Goal: Navigation & Orientation: Understand site structure

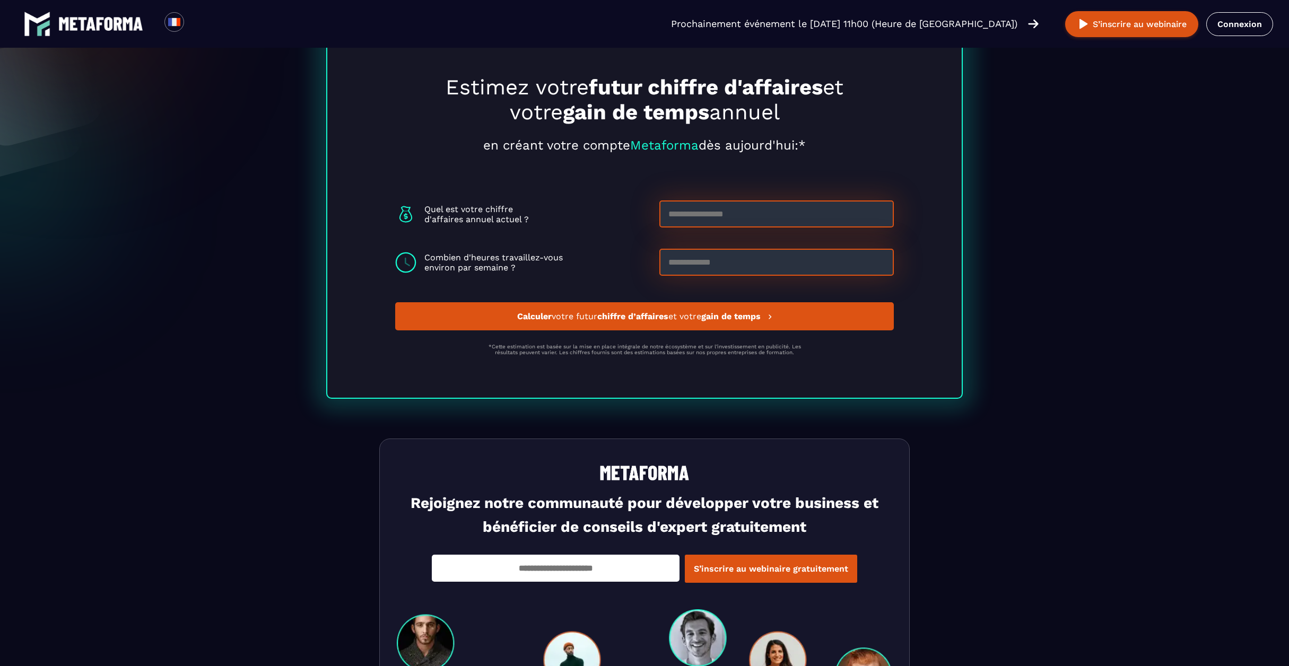
scroll to position [2802, 0]
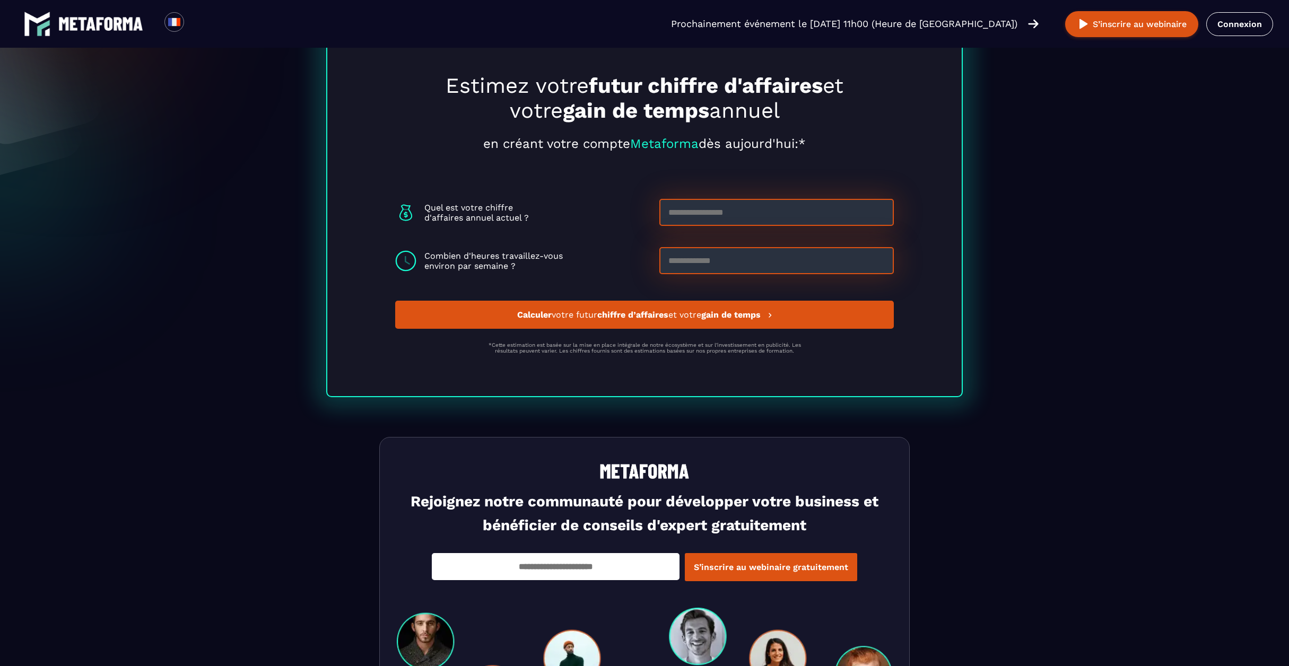
click at [731, 214] on input at bounding box center [777, 212] width 235 height 27
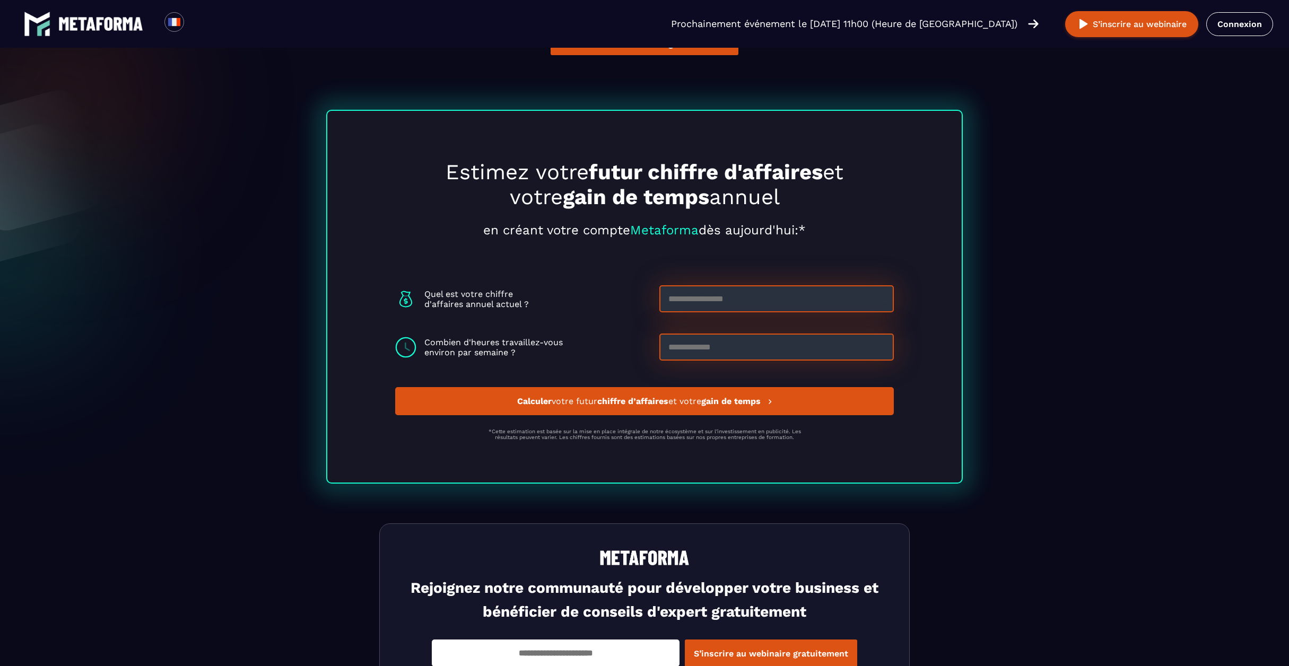
scroll to position [2700, 0]
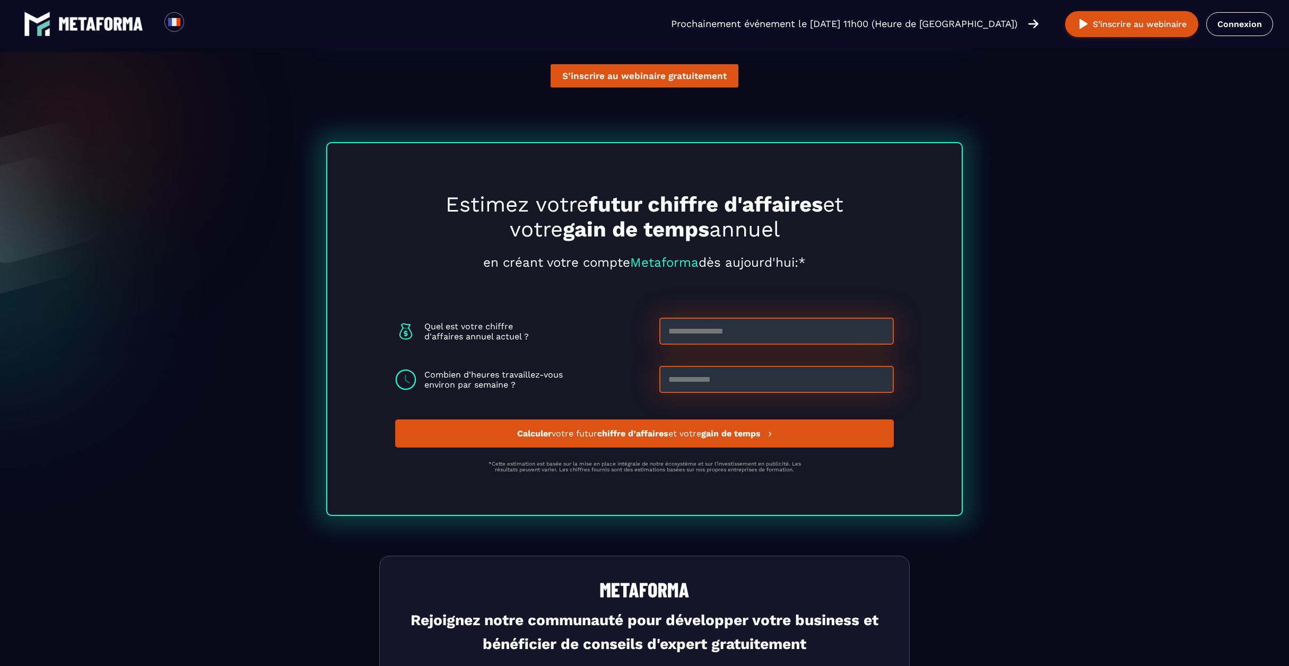
click at [236, 371] on section "Estimez votre futur chiffre d'affaires et votre gain de temps annuel en créant …" at bounding box center [644, 316] width 1289 height 401
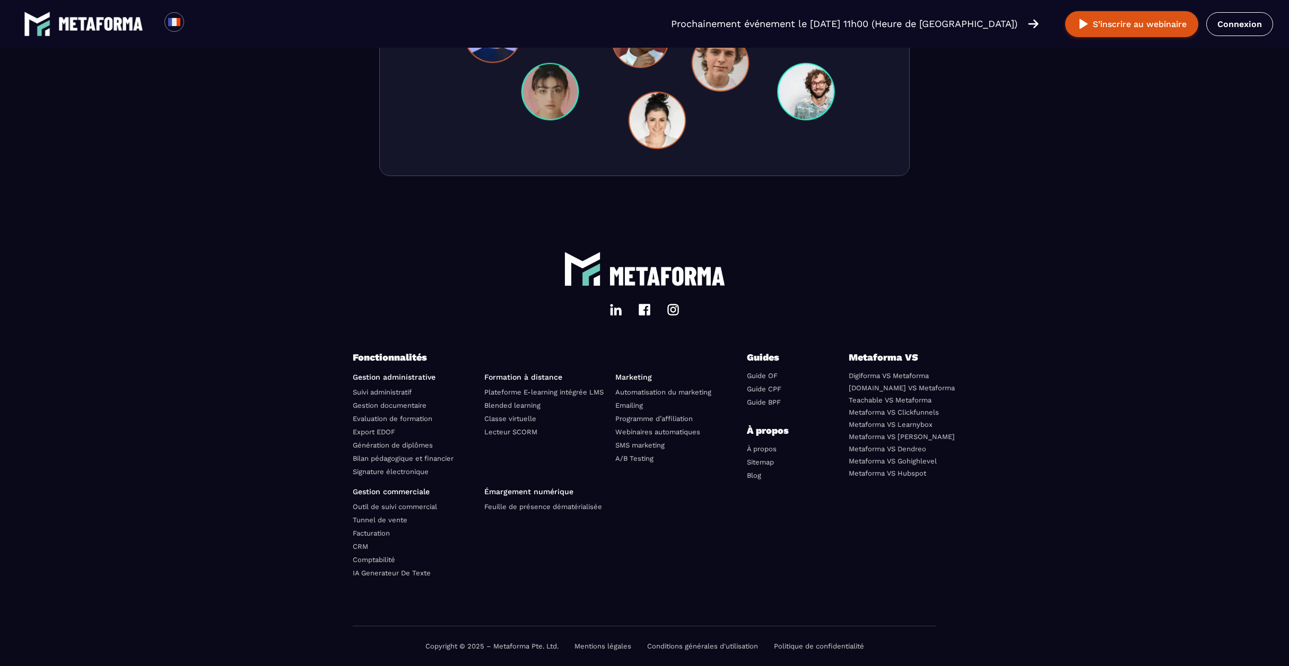
scroll to position [3481, 0]
click at [886, 463] on link "Metaforma VS Gohighlevel" at bounding box center [893, 461] width 88 height 8
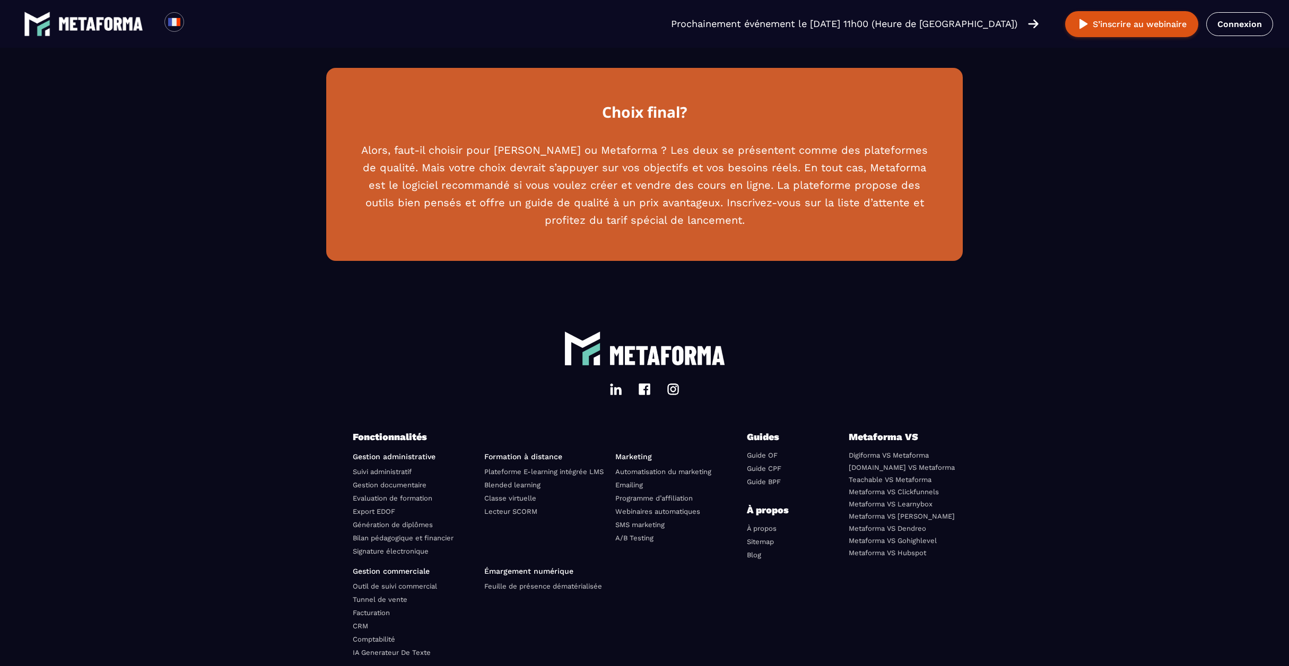
scroll to position [2881, 0]
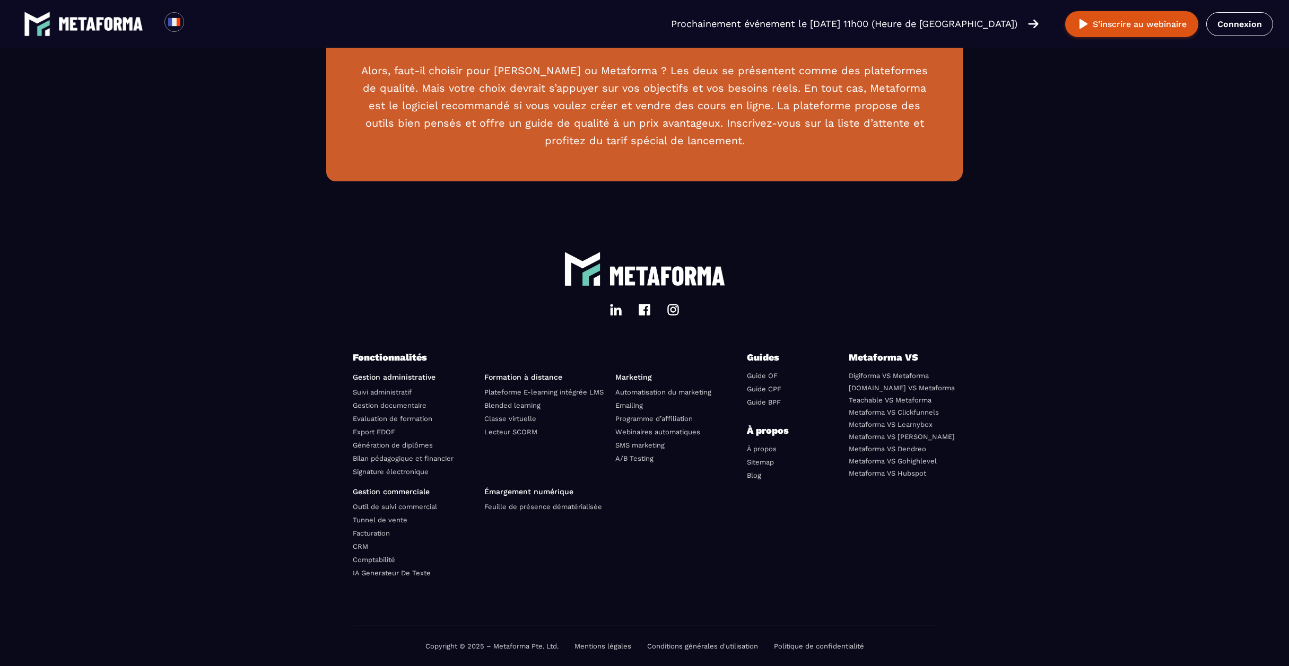
click at [383, 561] on link "Comptabilité" at bounding box center [374, 560] width 42 height 8
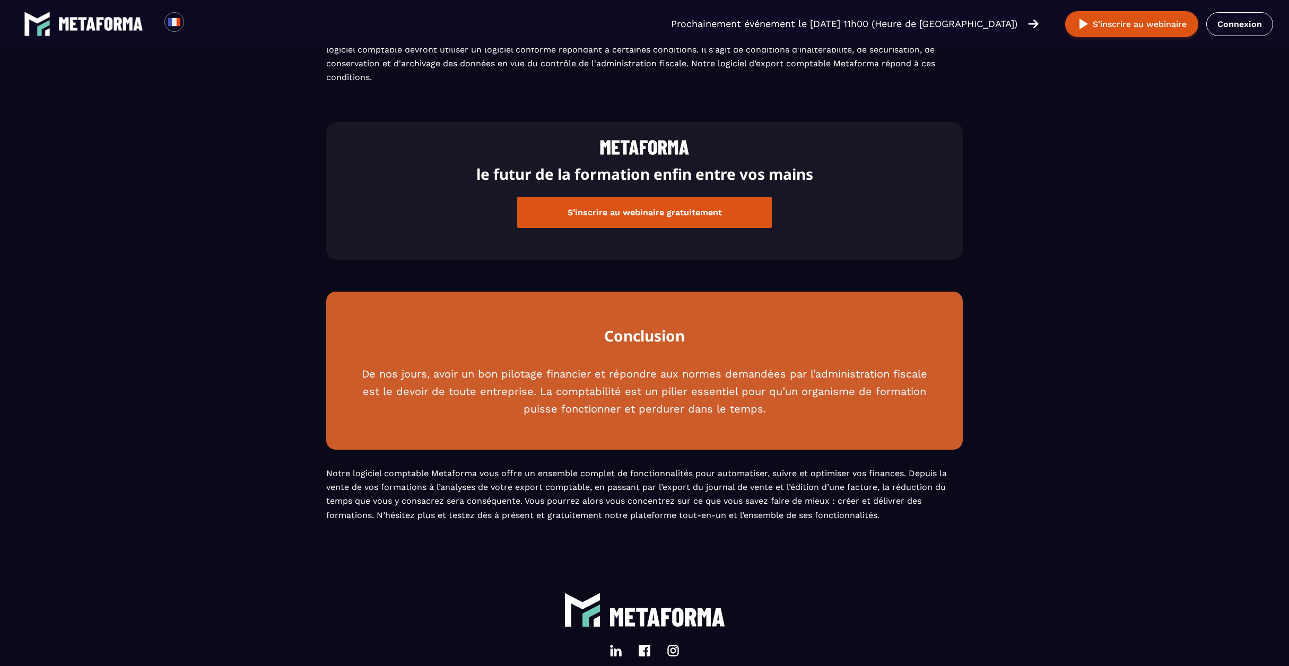
scroll to position [1408, 0]
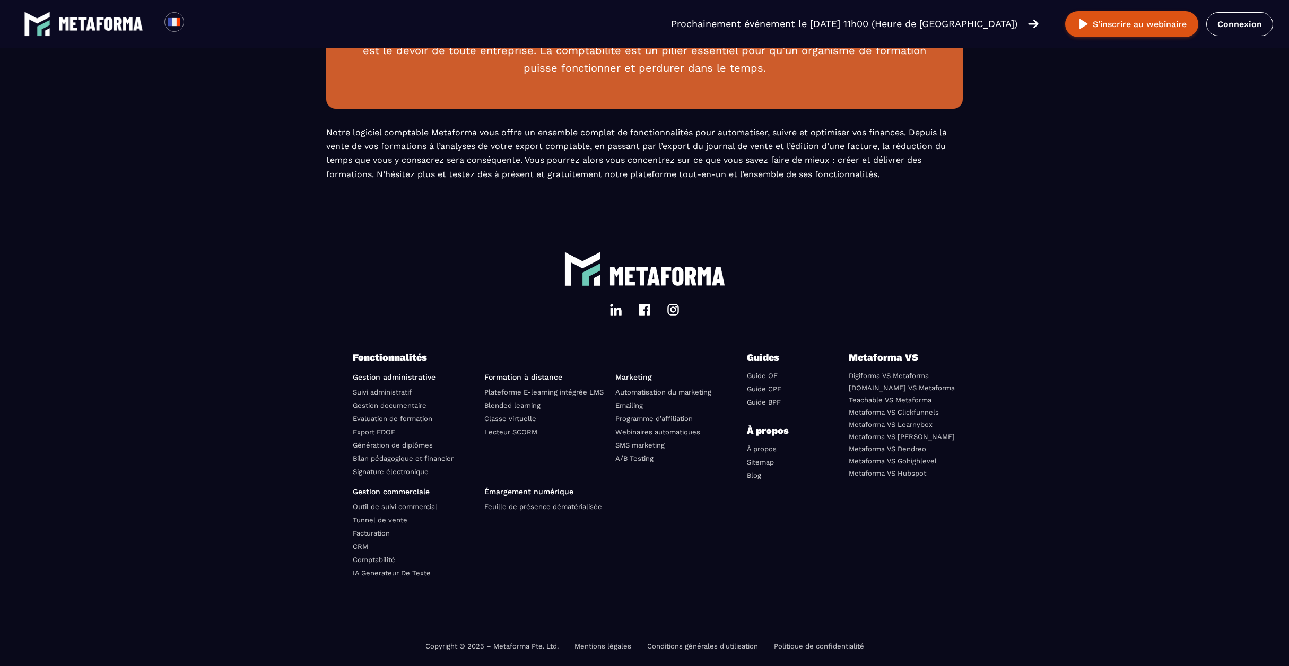
click at [774, 461] on link "Sitemap" at bounding box center [760, 462] width 27 height 8
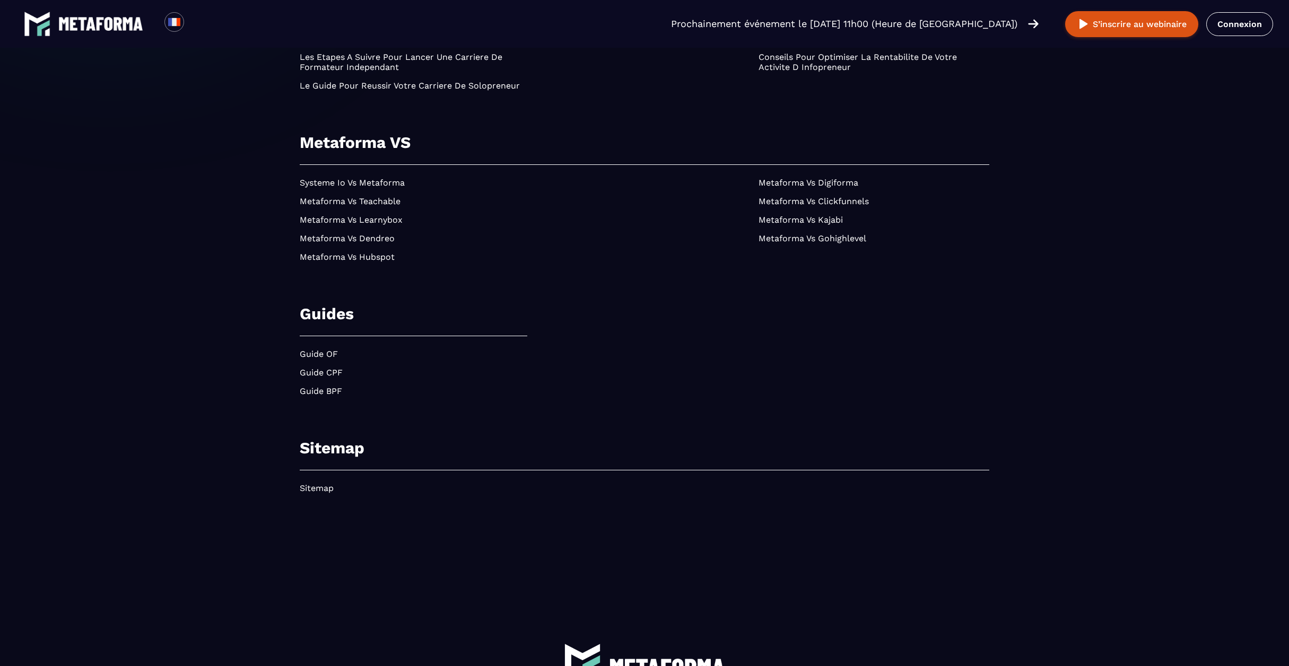
scroll to position [1315, 0]
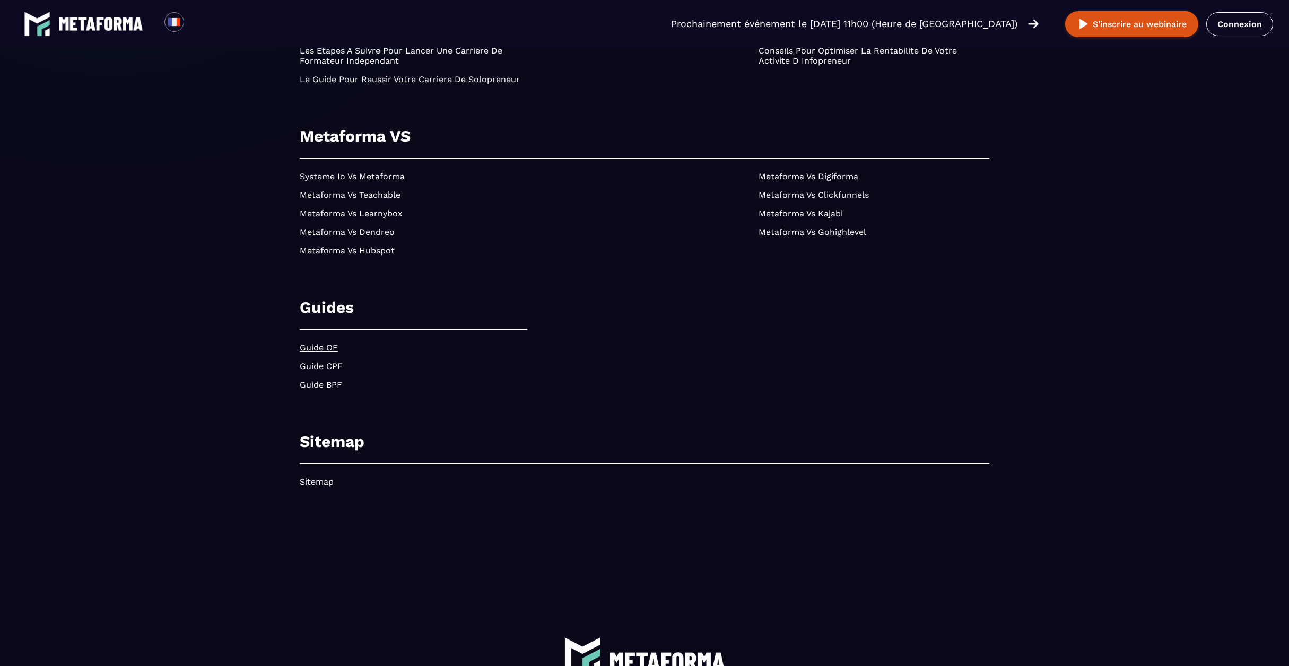
click at [335, 351] on link "Guide OF" at bounding box center [319, 348] width 38 height 10
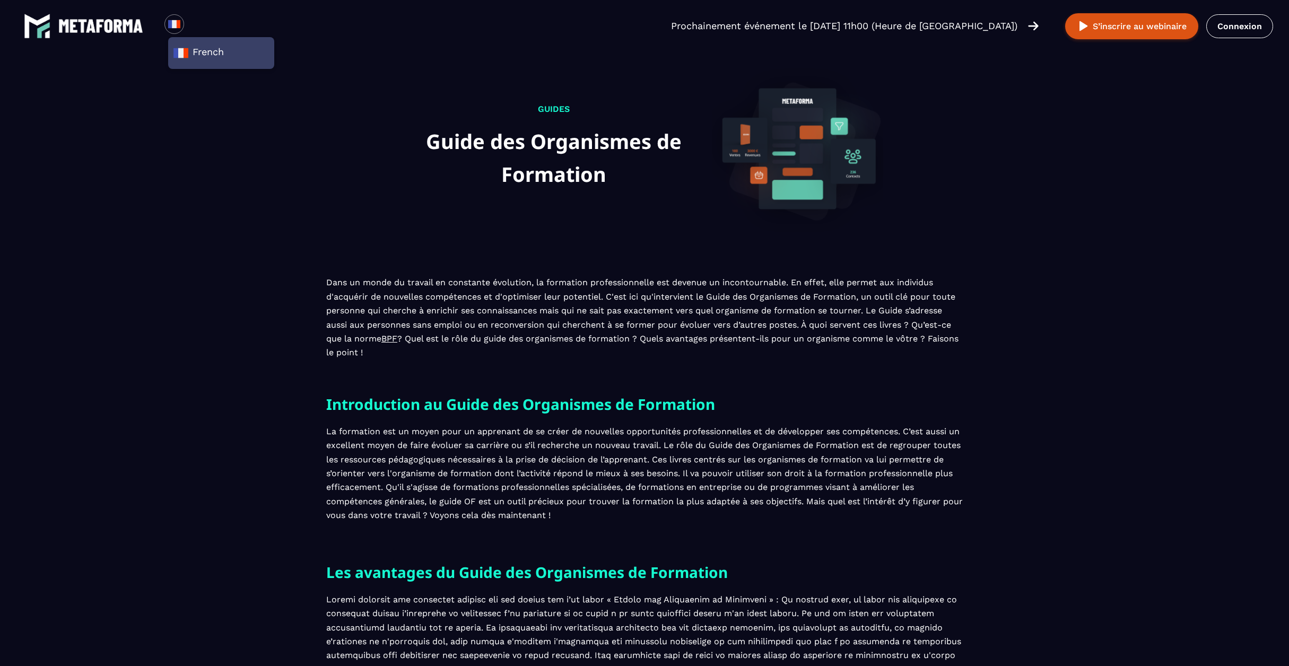
scroll to position [1, 0]
click at [114, 24] on img at bounding box center [100, 26] width 85 height 14
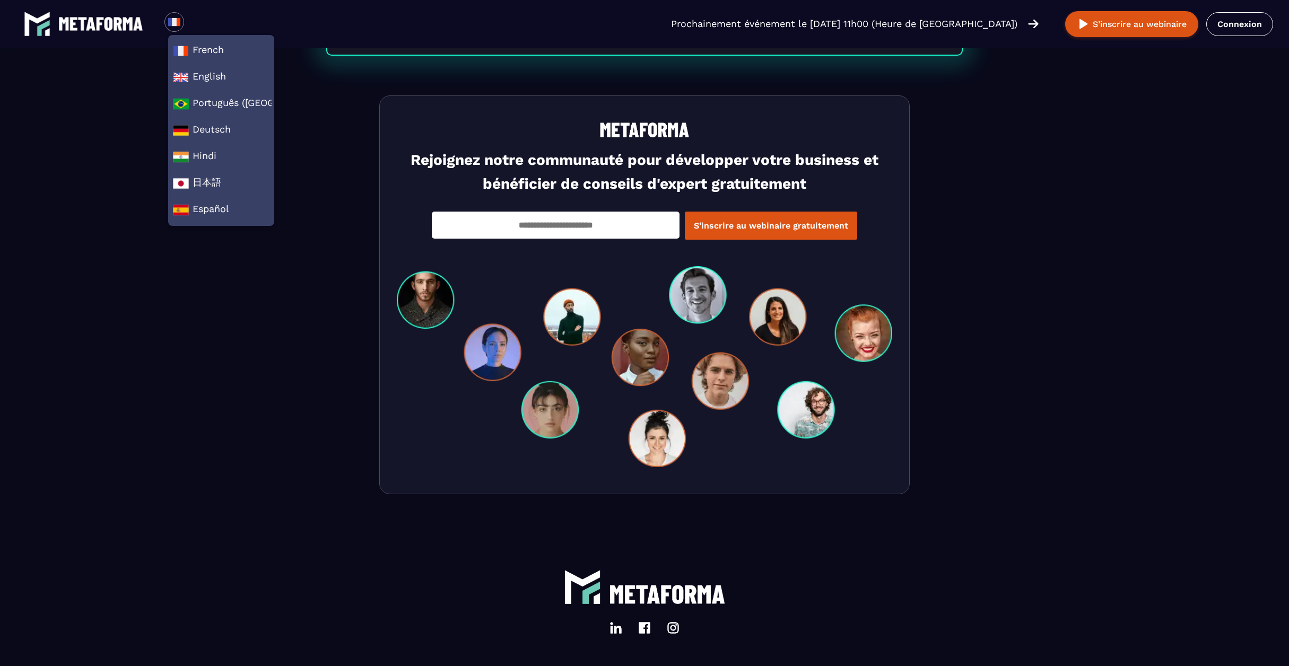
scroll to position [3471, 0]
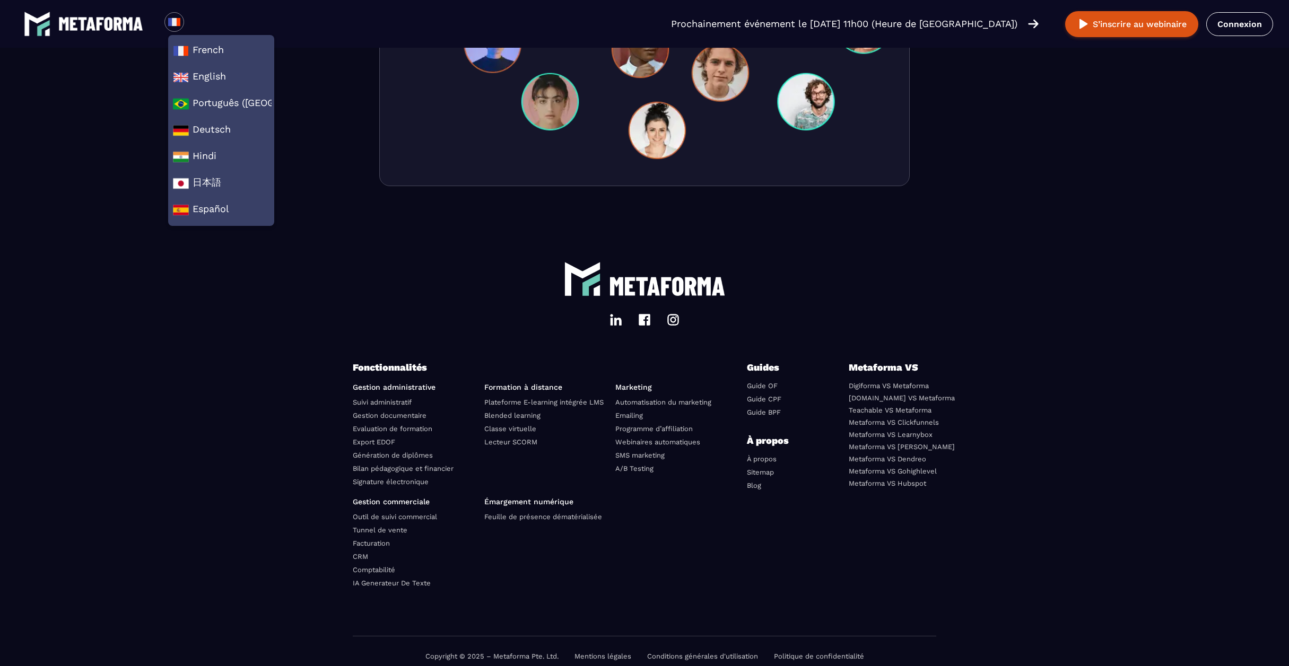
scroll to position [2918, 0]
